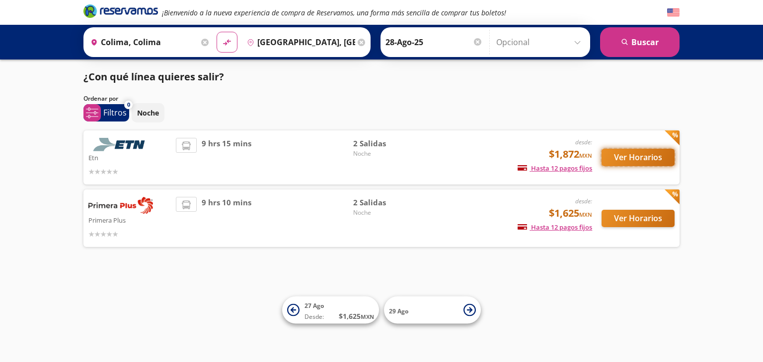
click at [639, 157] on button "Ver Horarios" at bounding box center [637, 157] width 73 height 17
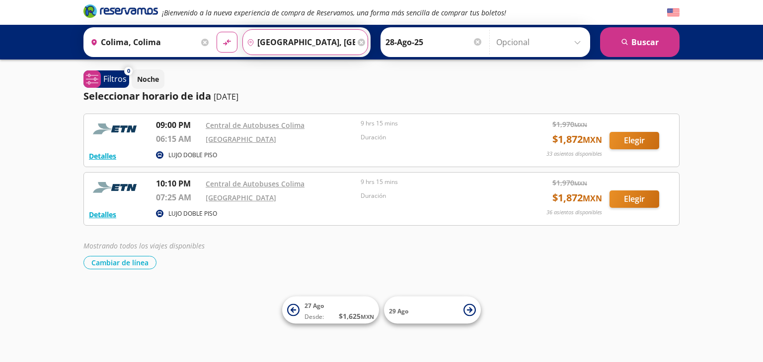
click at [311, 44] on input "[GEOGRAPHIC_DATA], [GEOGRAPHIC_DATA]" at bounding box center [299, 42] width 112 height 25
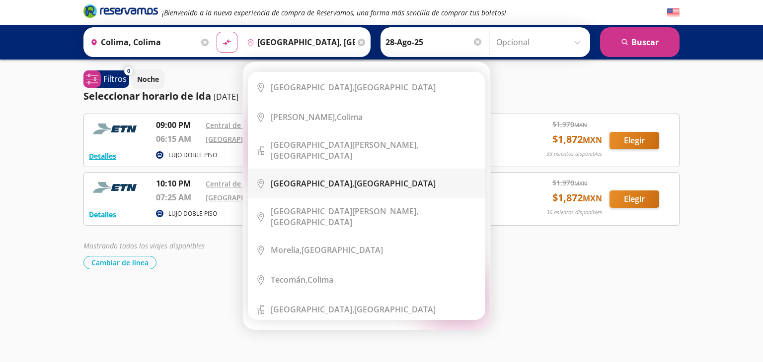
click at [323, 178] on b "[GEOGRAPHIC_DATA]," at bounding box center [312, 183] width 83 height 11
type input "[GEOGRAPHIC_DATA], [GEOGRAPHIC_DATA]"
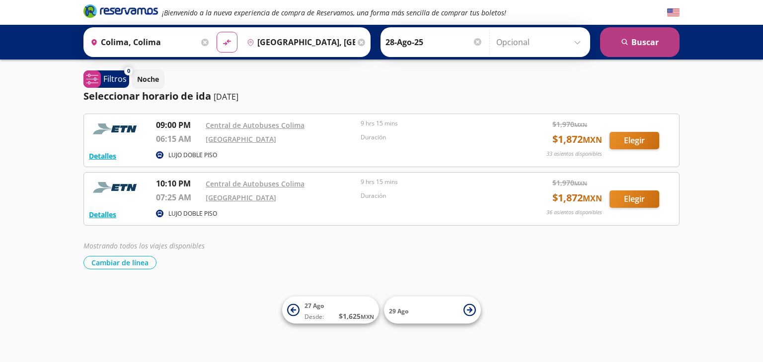
click at [631, 36] on button "search [GEOGRAPHIC_DATA]" at bounding box center [639, 42] width 79 height 30
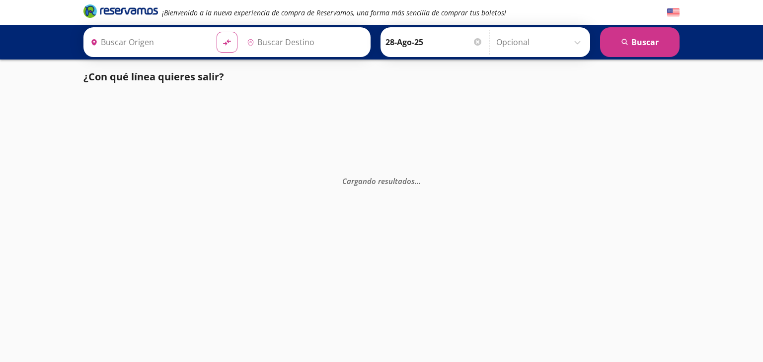
type input "[GEOGRAPHIC_DATA], [GEOGRAPHIC_DATA]"
type input "Colima, Colima"
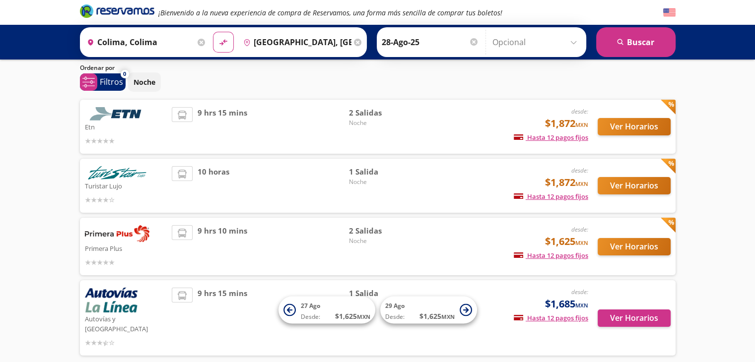
scroll to position [70, 0]
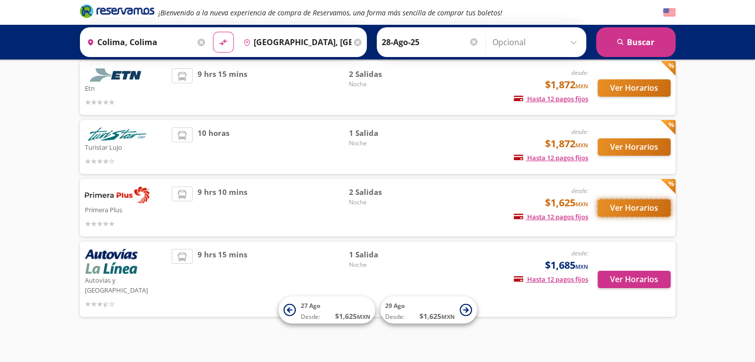
click at [633, 202] on button "Ver Horarios" at bounding box center [634, 208] width 73 height 17
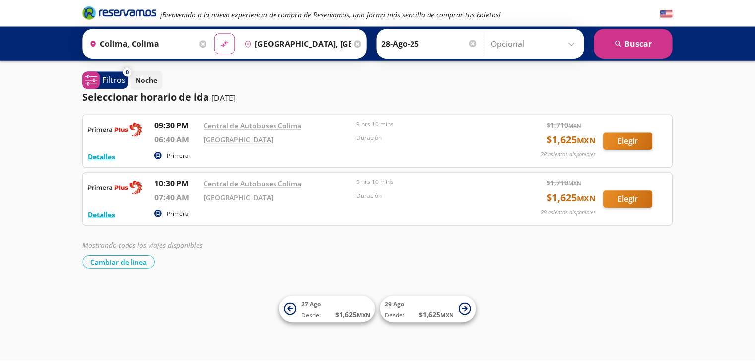
scroll to position [70, 0]
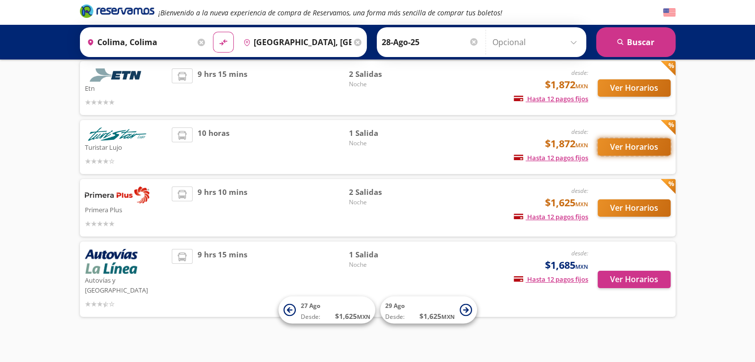
click at [628, 144] on button "Ver Horarios" at bounding box center [634, 147] width 73 height 17
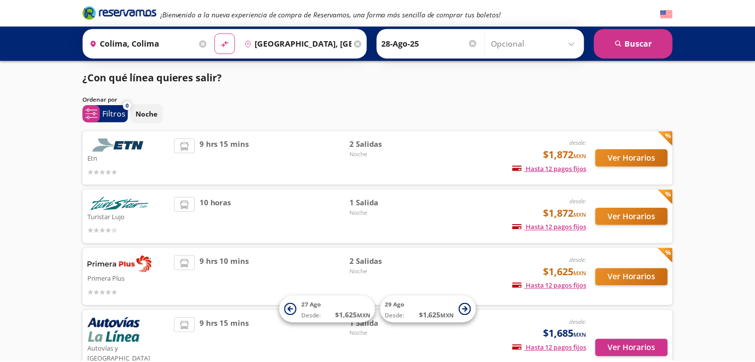
scroll to position [70, 0]
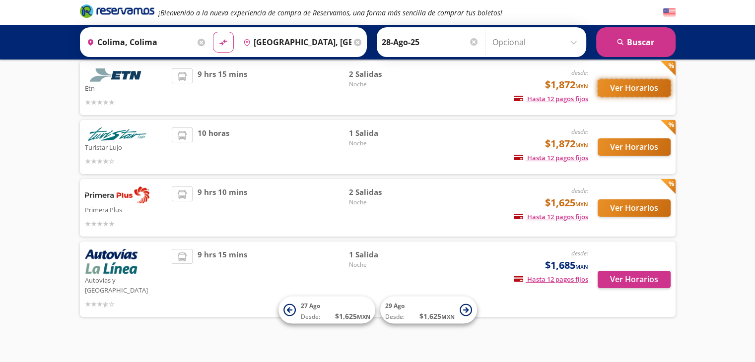
click at [634, 88] on button "Ver Horarios" at bounding box center [634, 87] width 73 height 17
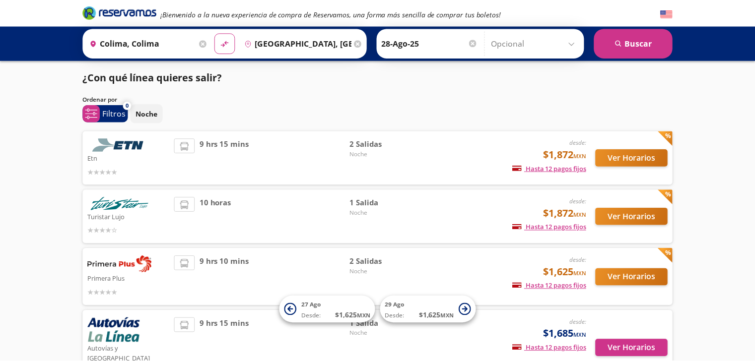
scroll to position [70, 0]
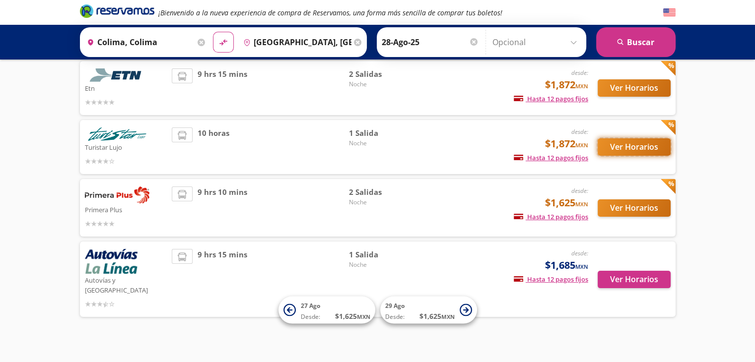
click at [656, 145] on button "Ver Horarios" at bounding box center [634, 147] width 73 height 17
